Goal: Task Accomplishment & Management: Use online tool/utility

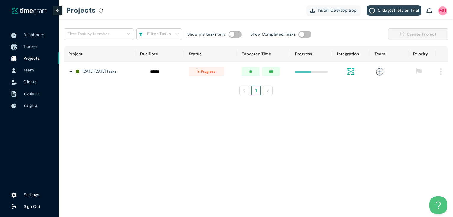
click at [36, 47] on span "Tracker" at bounding box center [30, 46] width 14 height 5
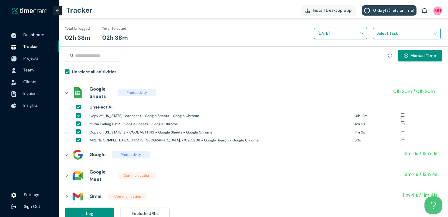
click at [396, 38] on span at bounding box center [405, 33] width 57 height 9
click at [379, 53] on div "Houston Family Medicine vetting" at bounding box center [406, 54] width 67 height 9
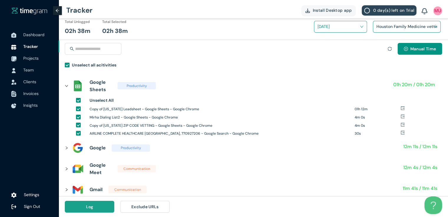
click at [105, 208] on button "Log" at bounding box center [89, 207] width 49 height 12
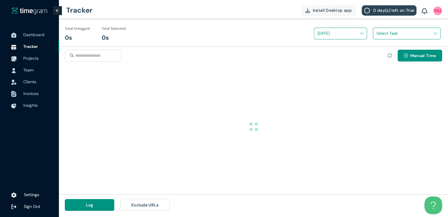
scroll to position [0, 0]
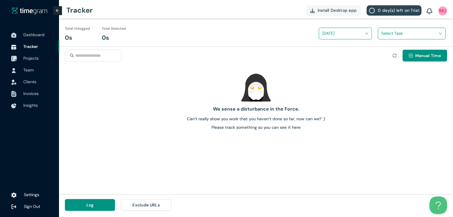
click at [34, 60] on span "Projects" at bounding box center [30, 58] width 15 height 5
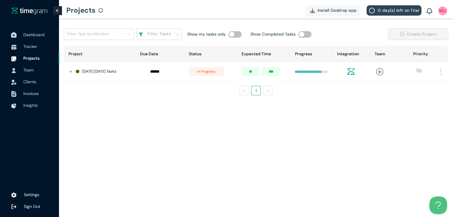
click at [36, 35] on span "Dashboard" at bounding box center [33, 34] width 21 height 5
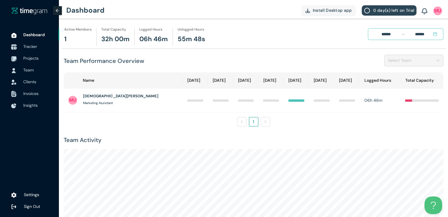
click at [34, 47] on span "Tracker" at bounding box center [30, 46] width 14 height 5
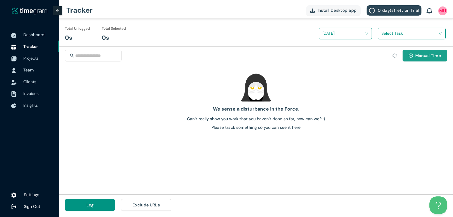
click at [411, 56] on icon "plus-circle" at bounding box center [410, 56] width 4 height 4
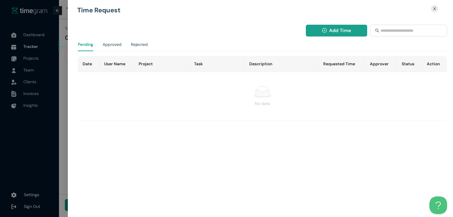
click at [337, 34] on button "Add Time" at bounding box center [337, 31] width 62 height 12
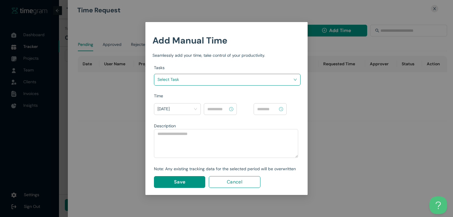
click at [264, 85] on div "Tasks Select Task" at bounding box center [227, 79] width 146 height 28
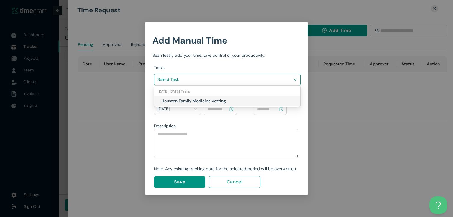
click at [266, 80] on input "search" at bounding box center [224, 79] width 135 height 9
click at [220, 100] on h1 "Houston Family Medicine vetting" at bounding box center [195, 101] width 69 height 6
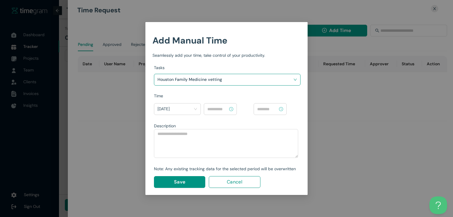
click at [222, 107] on input at bounding box center [217, 109] width 21 height 6
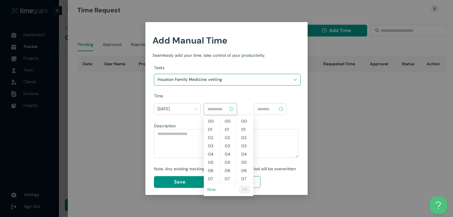
click at [212, 188] on link "Now" at bounding box center [211, 189] width 9 height 5
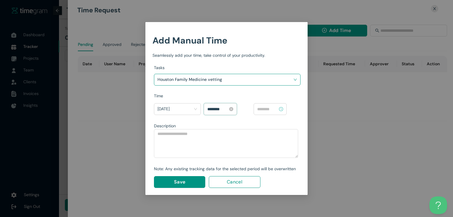
scroll to position [247, 0]
click at [216, 108] on input "********" at bounding box center [217, 109] width 21 height 6
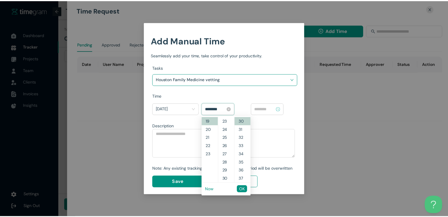
scroll to position [165, 0]
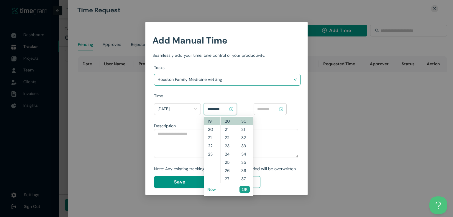
click at [245, 191] on span "OK" at bounding box center [245, 190] width 6 height 6
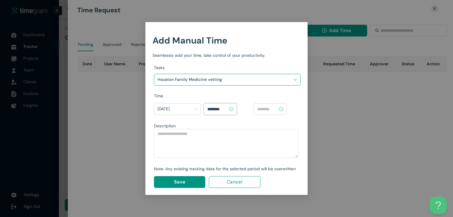
type input "********"
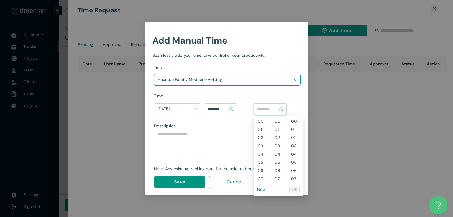
click at [275, 108] on input at bounding box center [267, 109] width 21 height 6
click at [260, 187] on link "Now" at bounding box center [261, 189] width 9 height 5
type input "********"
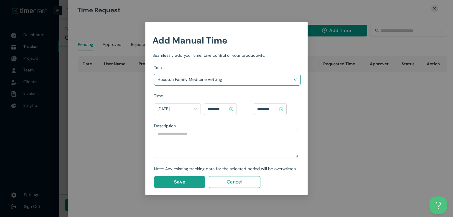
click at [184, 182] on span "Save" at bounding box center [179, 182] width 11 height 7
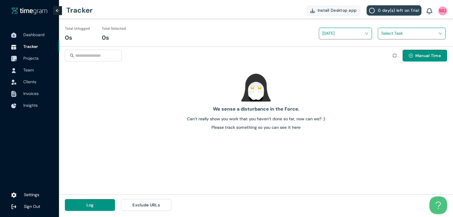
click at [32, 59] on span "Projects" at bounding box center [30, 58] width 15 height 5
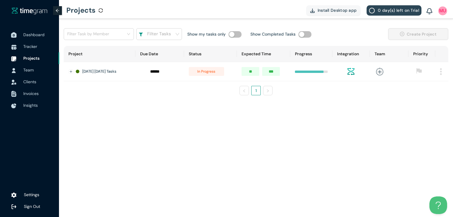
click at [39, 39] on span "Dashboard" at bounding box center [38, 35] width 31 height 12
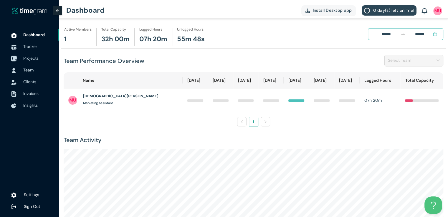
click at [27, 58] on span "Projects" at bounding box center [30, 58] width 15 height 5
